Goal: Task Accomplishment & Management: Manage account settings

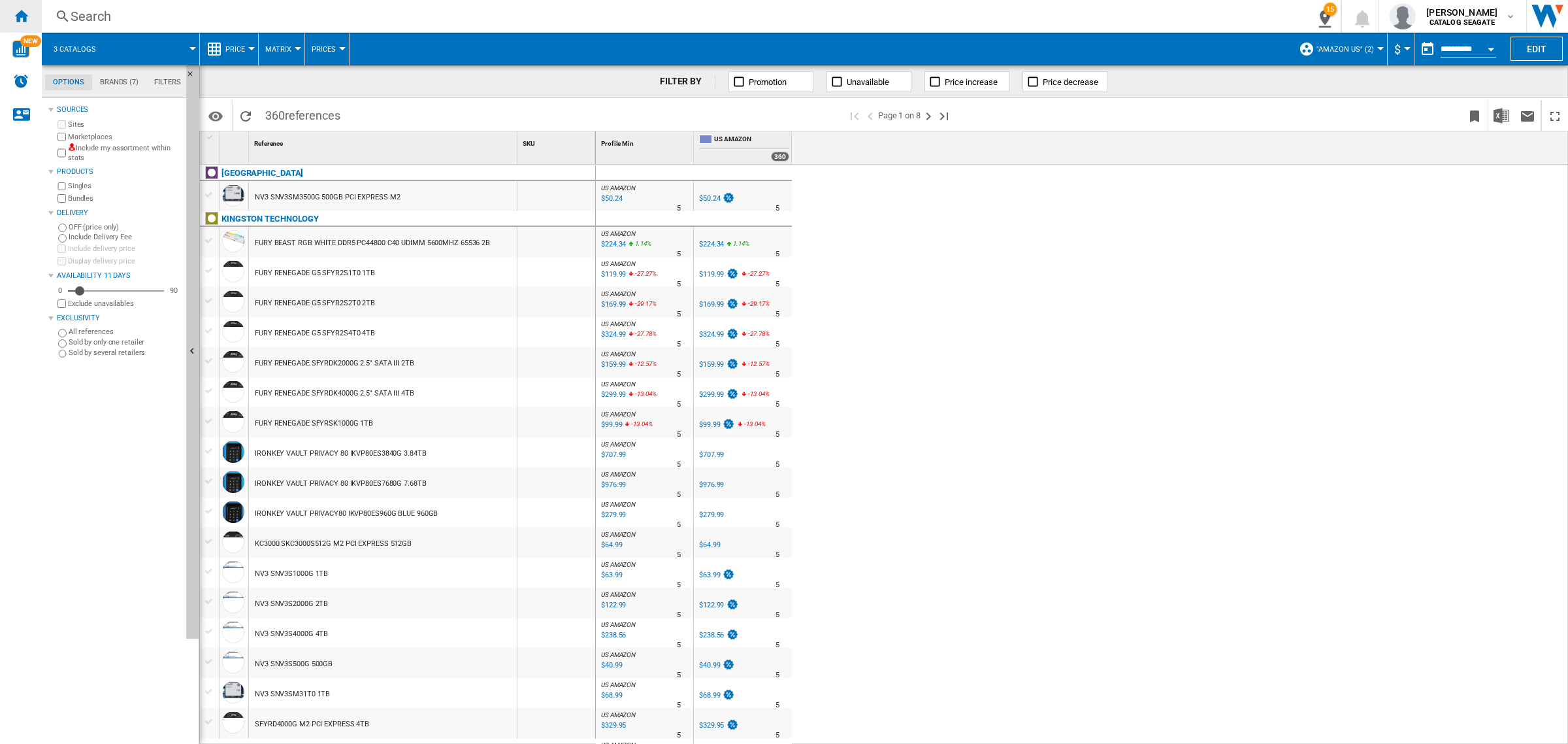
click at [25, 14] on ng-md-icon "Home" at bounding box center [20, 15] width 16 height 16
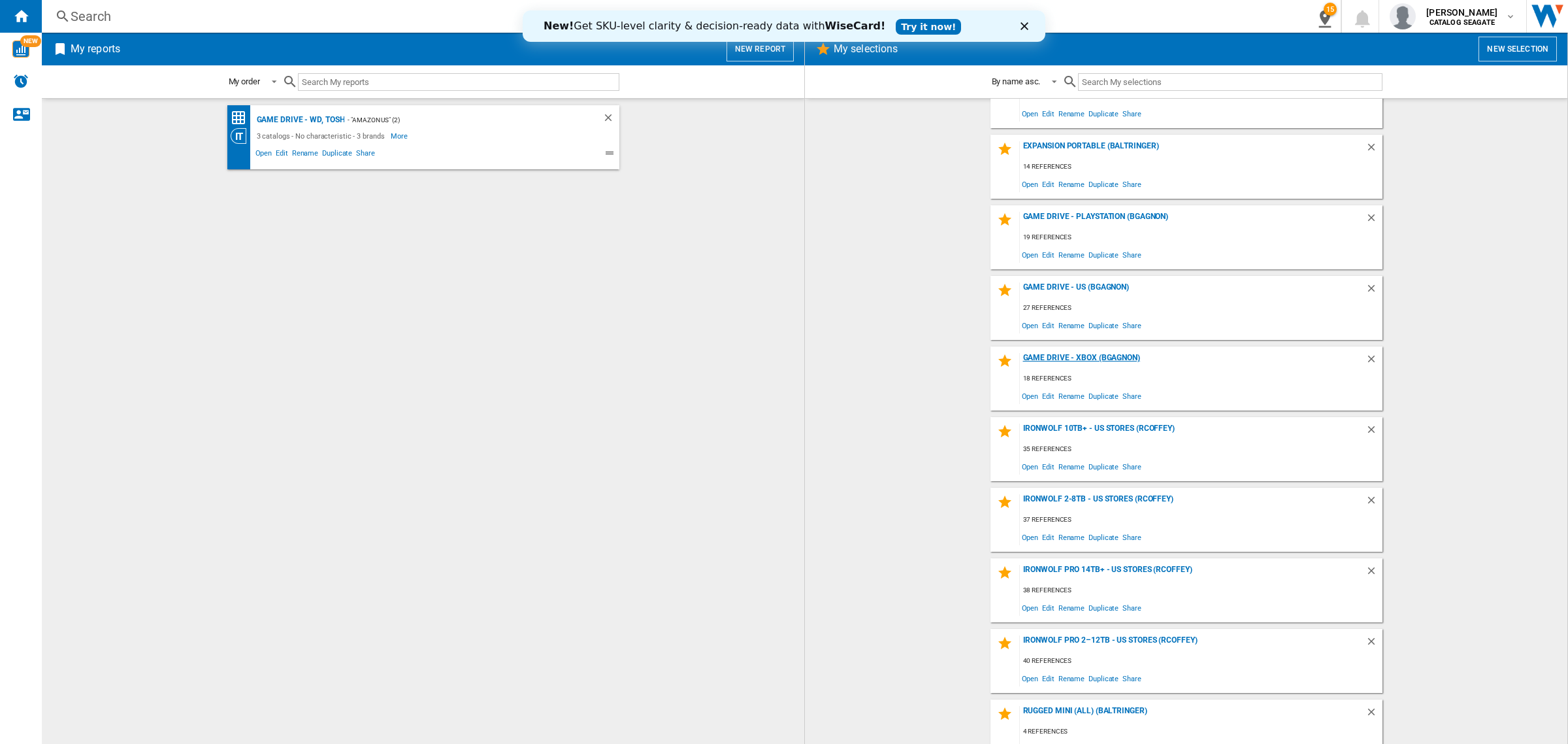
scroll to position [97, 0]
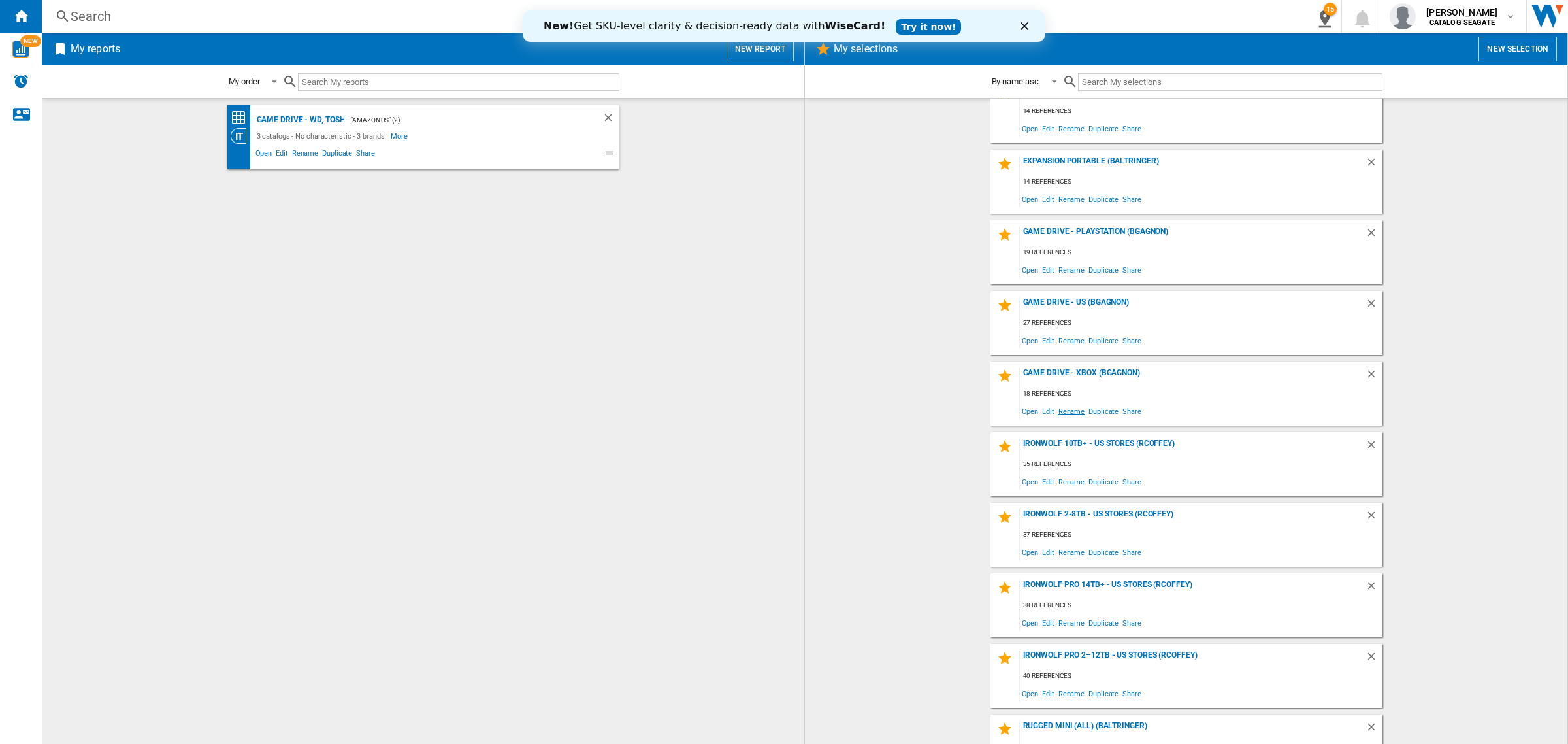
click at [1066, 410] on span "Rename" at bounding box center [1071, 410] width 30 height 18
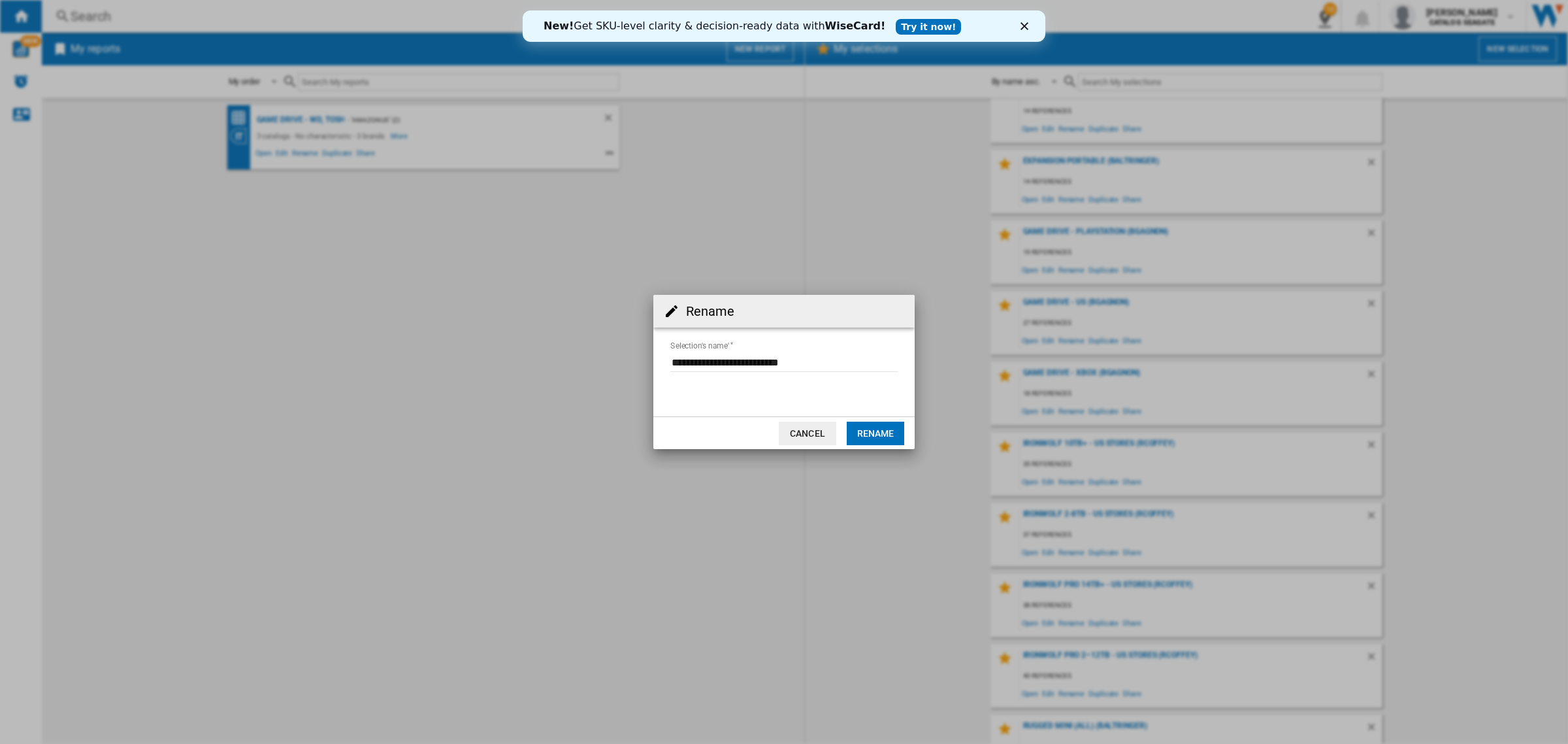
click at [758, 365] on input "Selection's name'" at bounding box center [784, 362] width 228 height 20
type input "**********"
click at [864, 423] on button "Rename" at bounding box center [876, 432] width 58 height 23
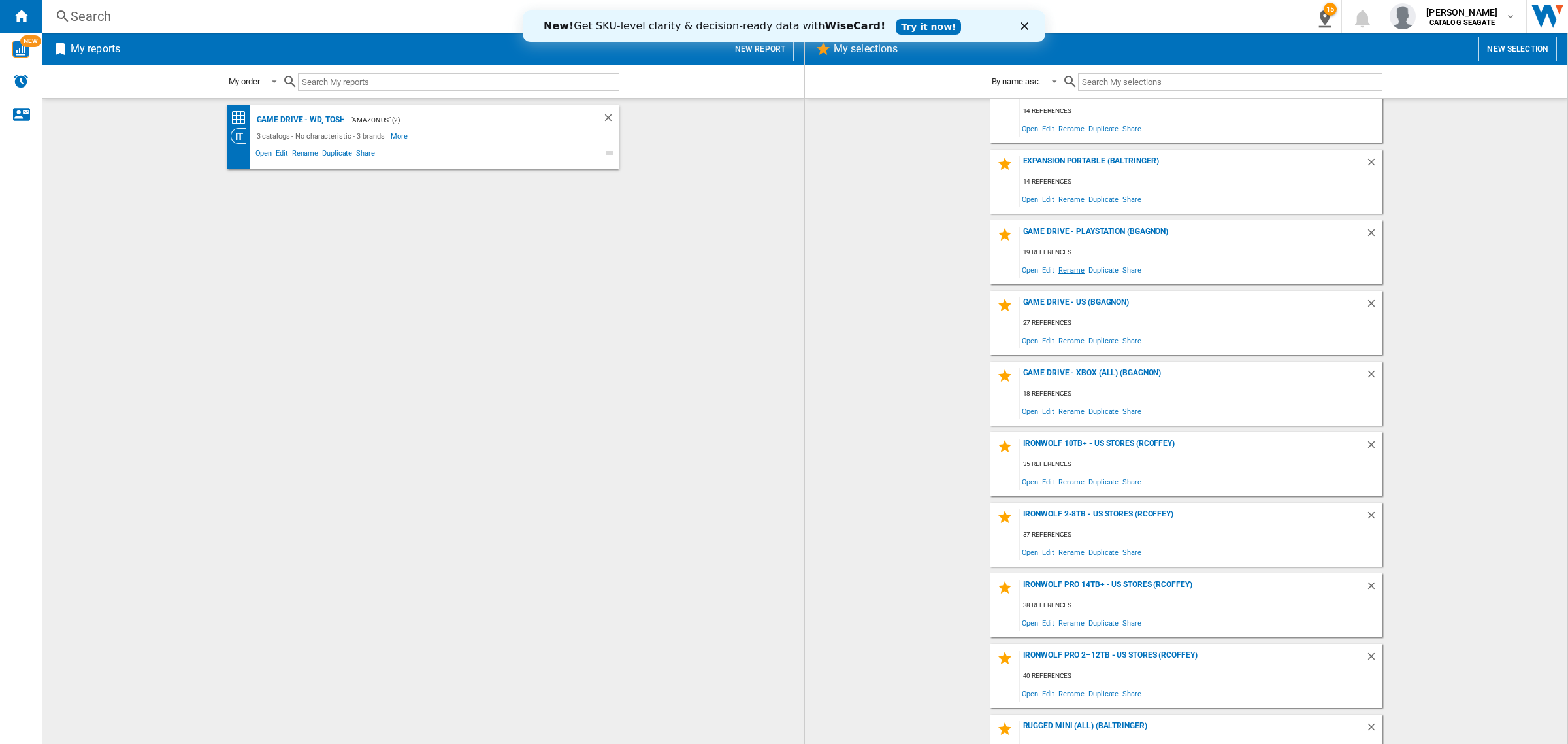
click at [1061, 270] on span "Rename" at bounding box center [1071, 269] width 30 height 18
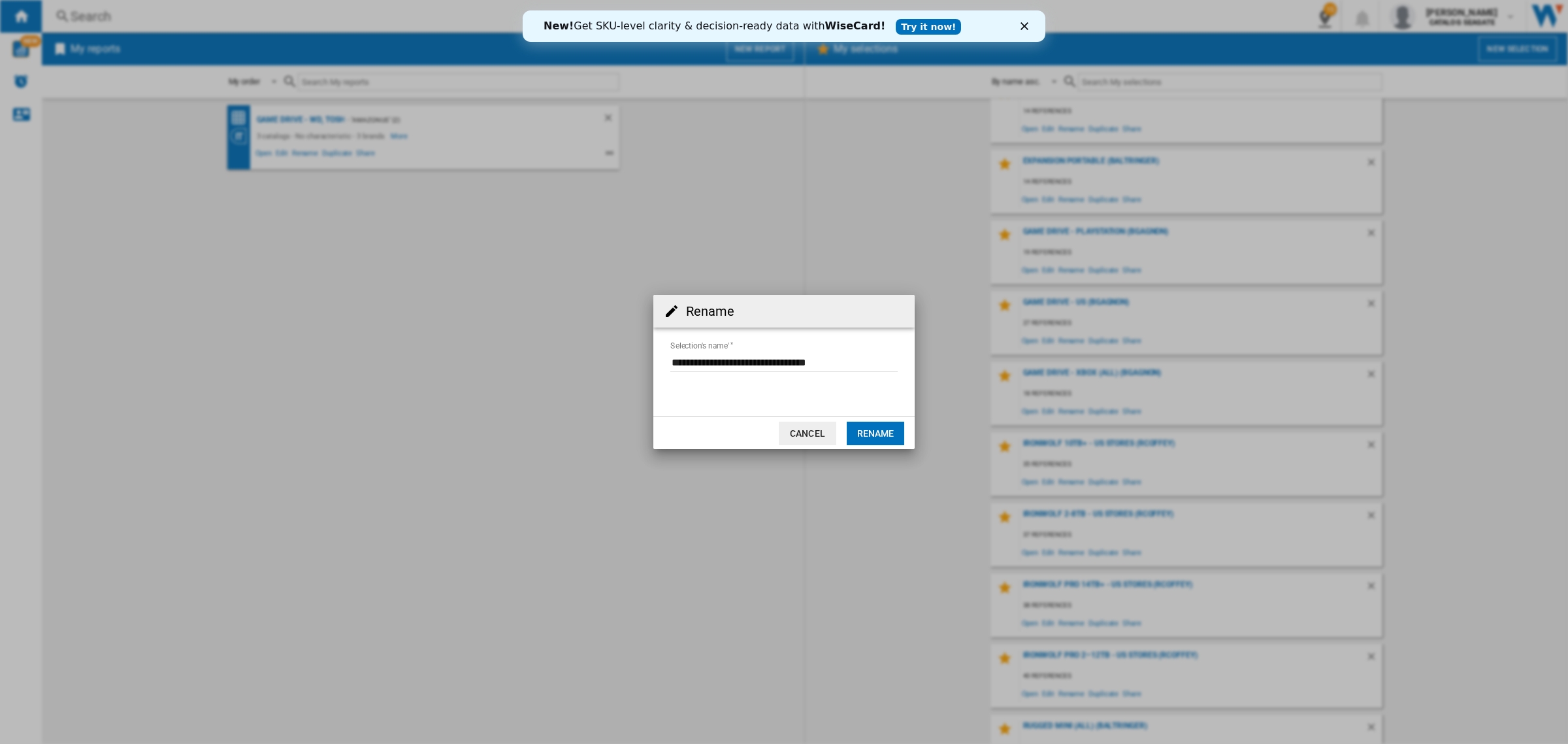
click at [784, 362] on input "Selection's name'" at bounding box center [784, 362] width 228 height 20
type input "**********"
click at [884, 436] on button "Rename" at bounding box center [876, 432] width 58 height 23
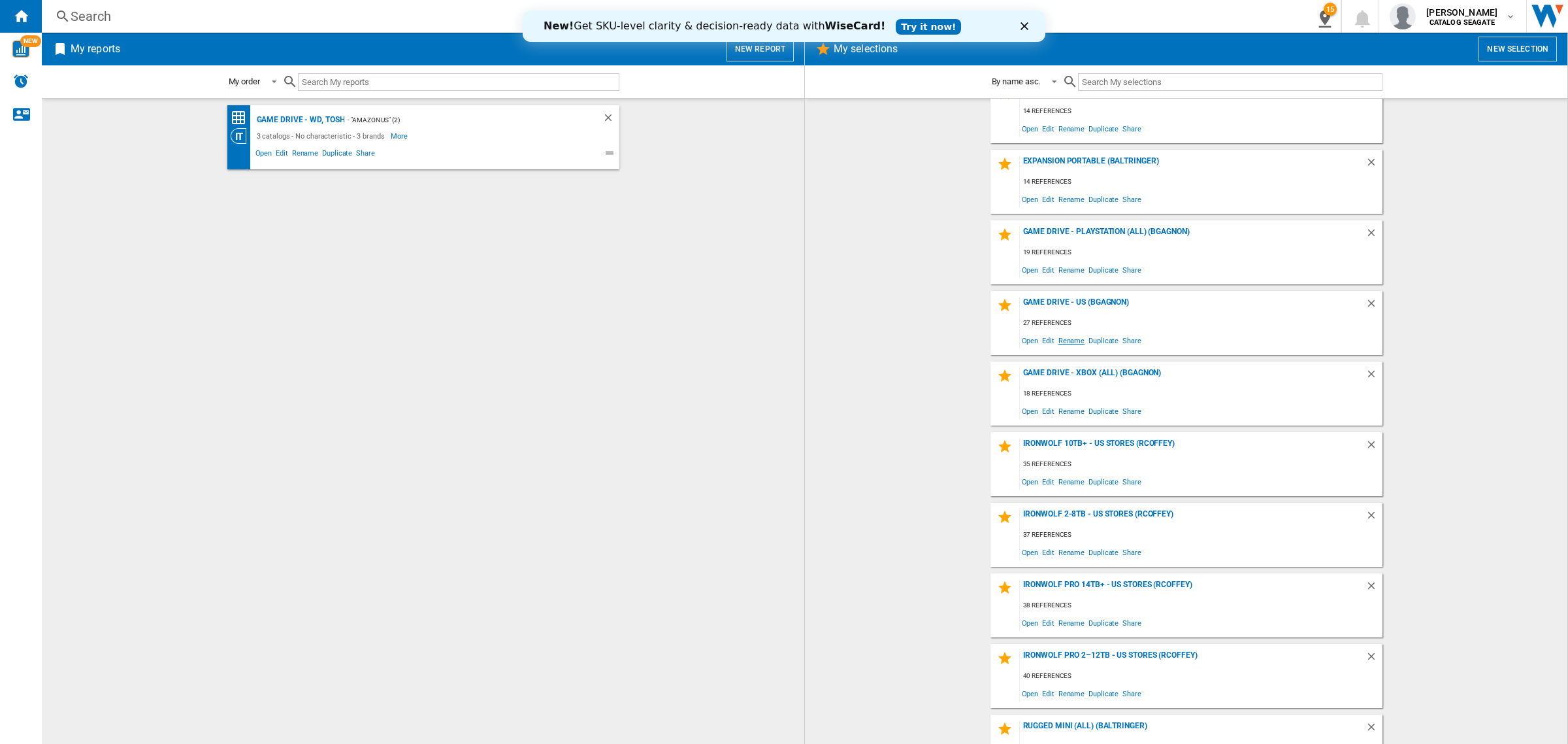
click at [1067, 342] on span "Rename" at bounding box center [1071, 339] width 30 height 18
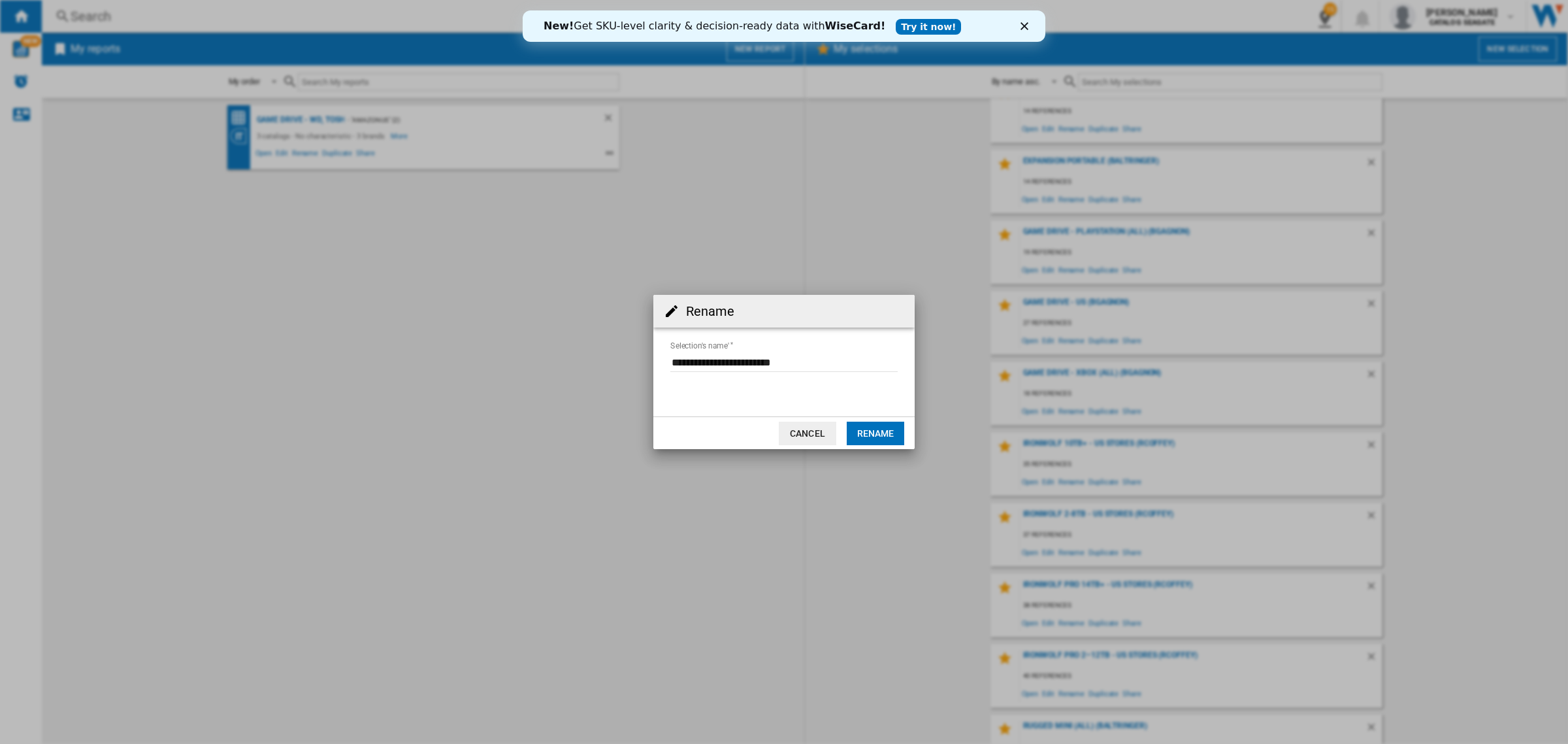
click at [749, 365] on input "Selection's name'" at bounding box center [784, 362] width 228 height 20
type input "**********"
click at [876, 433] on button "Rename" at bounding box center [876, 432] width 58 height 23
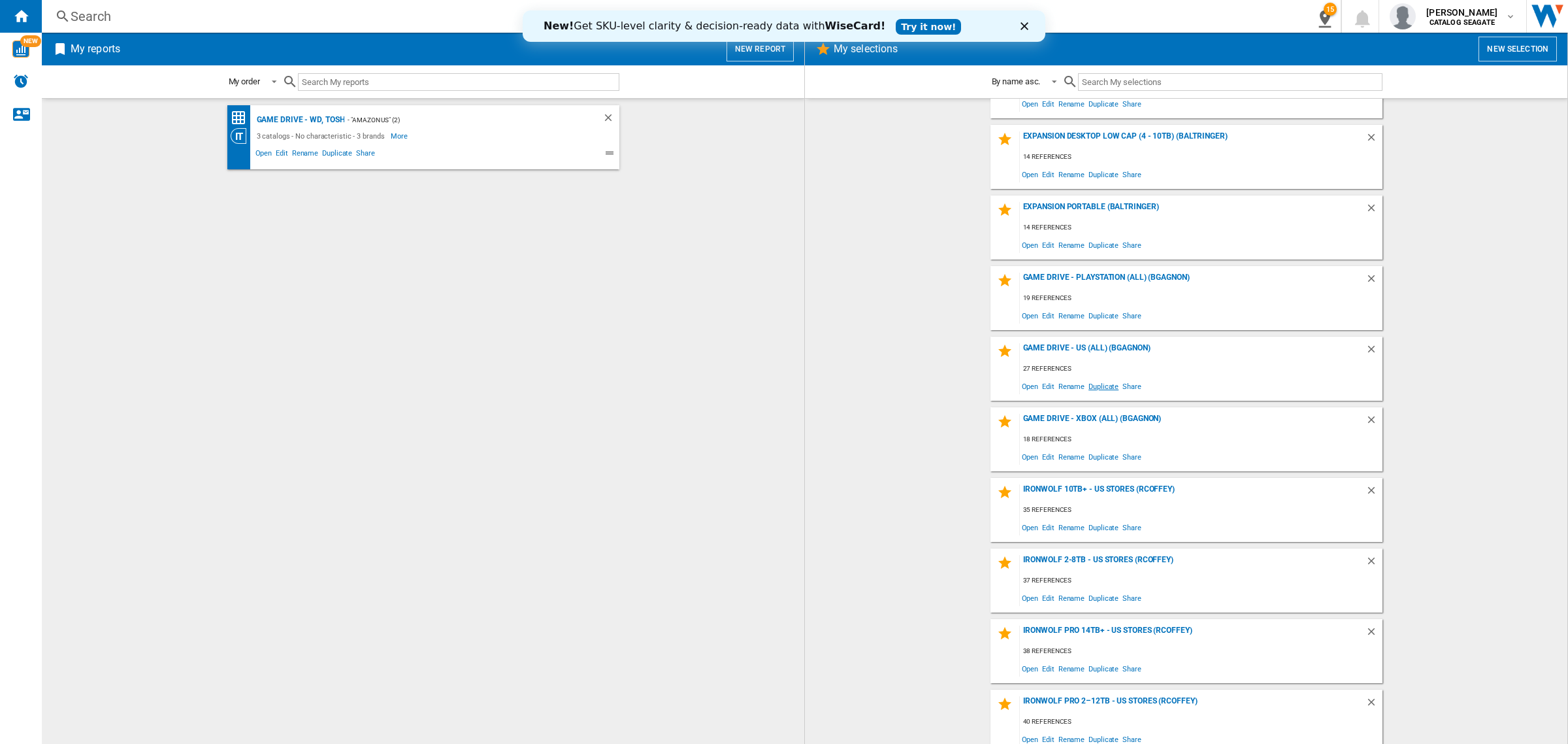
scroll to position [0, 0]
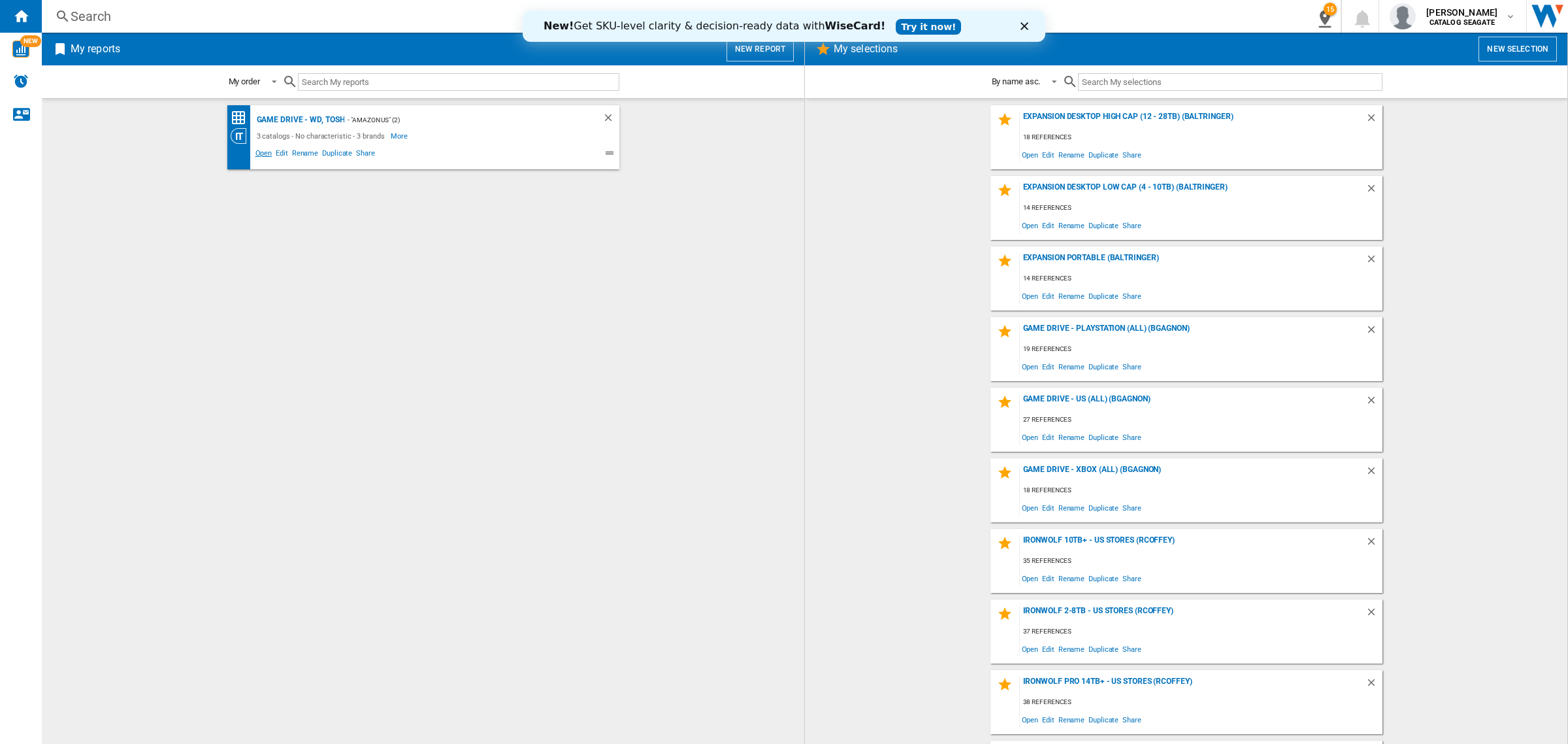
click at [266, 155] on span "Open" at bounding box center [264, 154] width 20 height 16
